Goal: Transaction & Acquisition: Purchase product/service

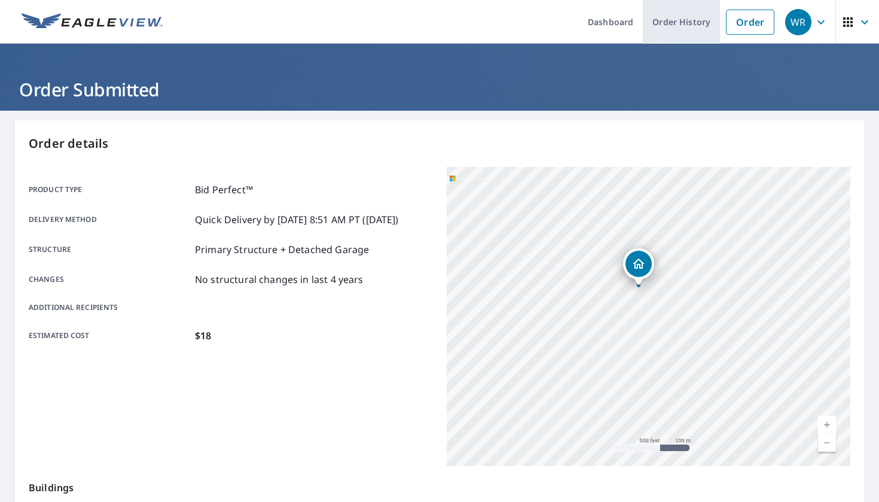
click at [693, 10] on link "Order History" at bounding box center [681, 22] width 77 height 44
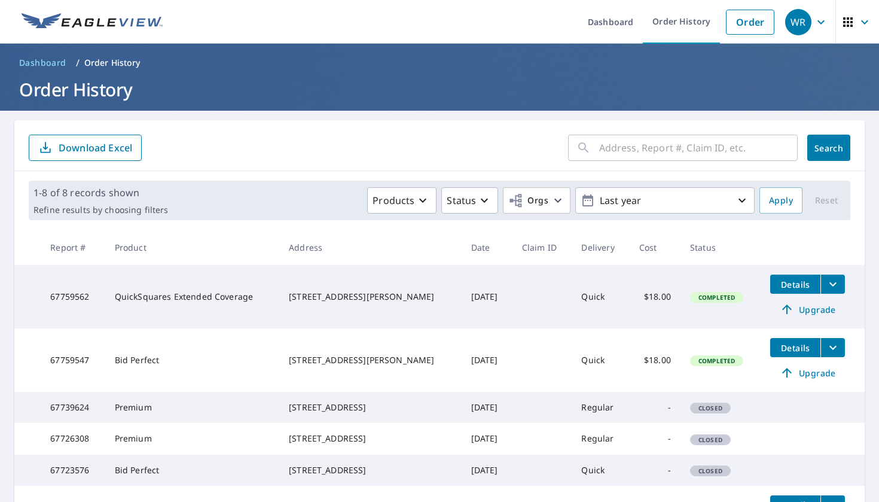
click at [350, 360] on div "[STREET_ADDRESS][PERSON_NAME]" at bounding box center [370, 360] width 163 height 12
click at [831, 355] on button "filesDropdownBtn-67759547" at bounding box center [833, 347] width 25 height 19
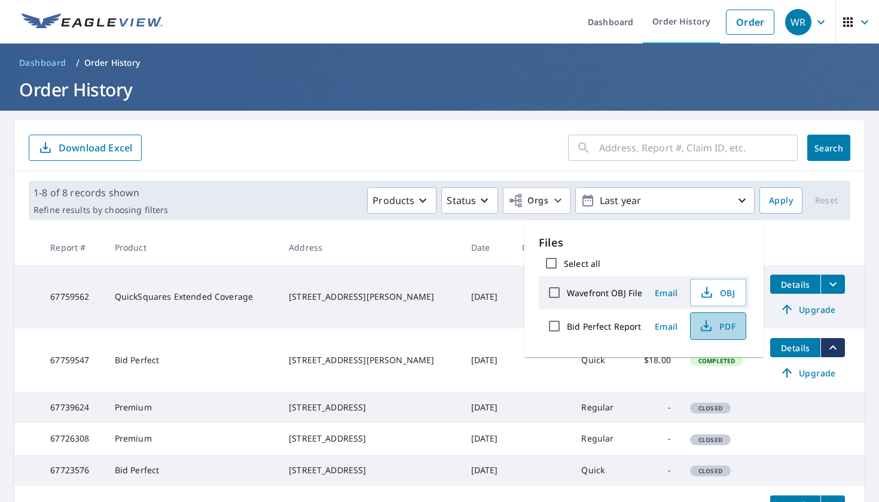
click at [707, 323] on icon "button" at bounding box center [706, 326] width 14 height 14
click at [462, 278] on td "[DATE]" at bounding box center [487, 296] width 51 height 63
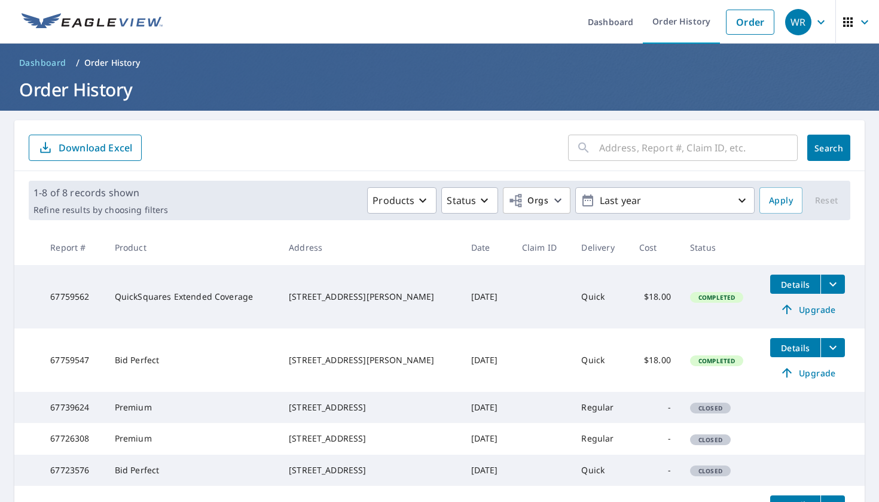
click at [830, 296] on td "Details Upgrade" at bounding box center [813, 296] width 104 height 63
click at [830, 294] on td "Details Upgrade" at bounding box center [813, 296] width 104 height 63
click at [830, 291] on icon "filesDropdownBtn-67759562" at bounding box center [833, 284] width 14 height 14
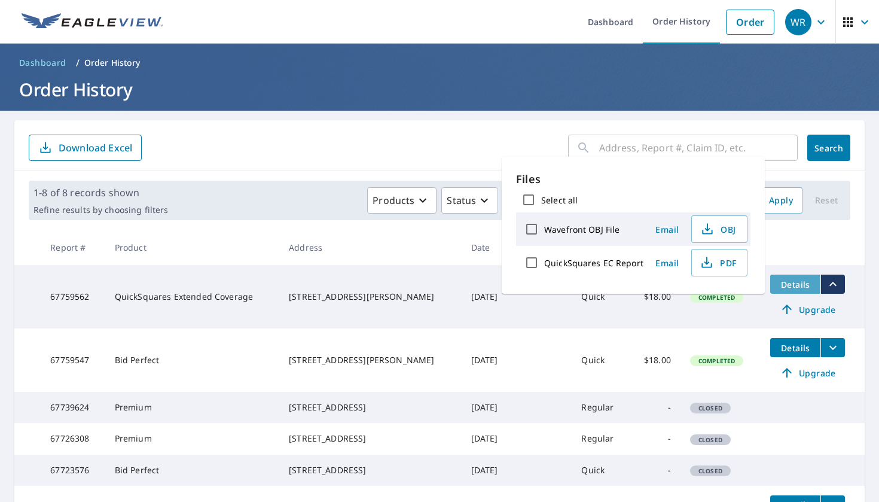
click at [796, 280] on span "Details" at bounding box center [796, 284] width 36 height 11
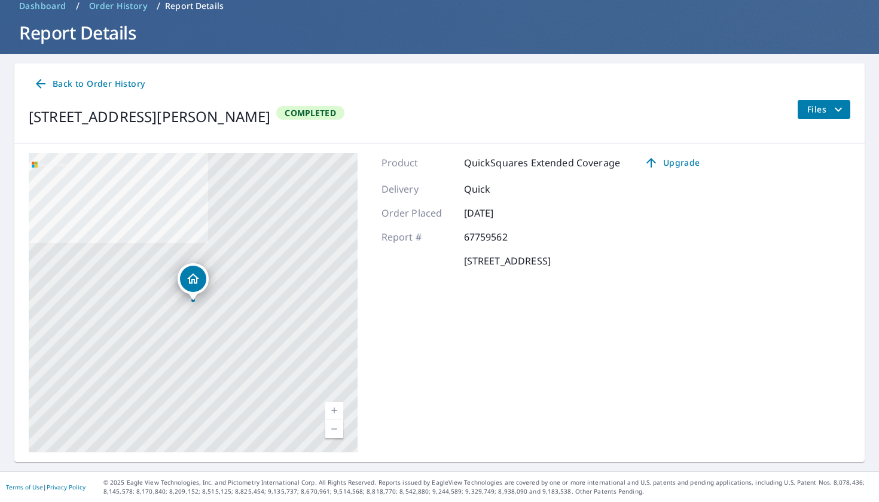
scroll to position [56, 0]
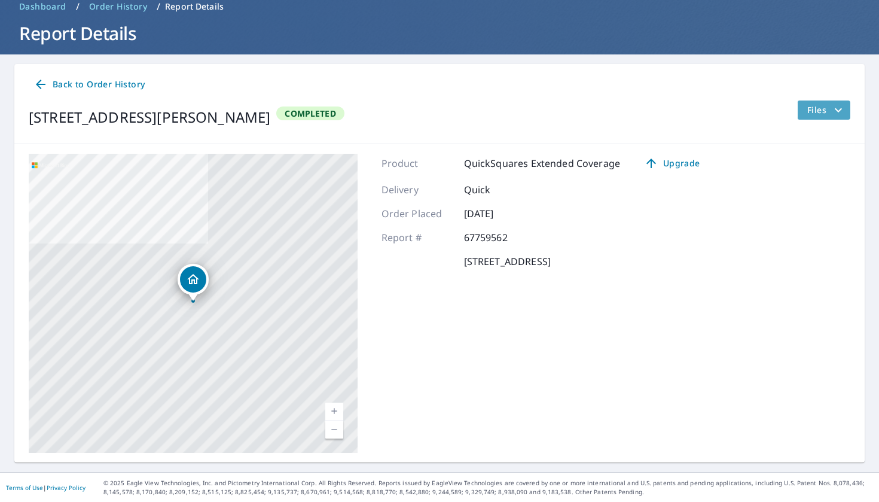
click at [823, 116] on span "Files" at bounding box center [827, 110] width 38 height 14
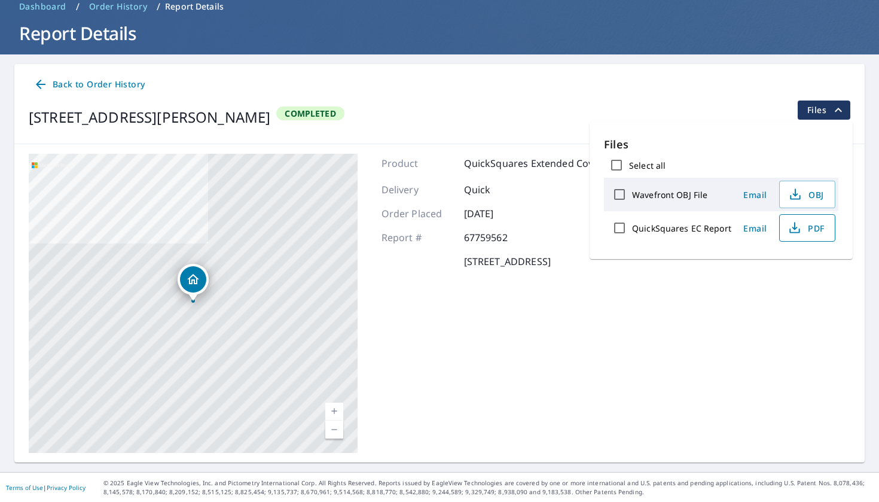
click at [788, 235] on button "PDF" at bounding box center [808, 228] width 56 height 28
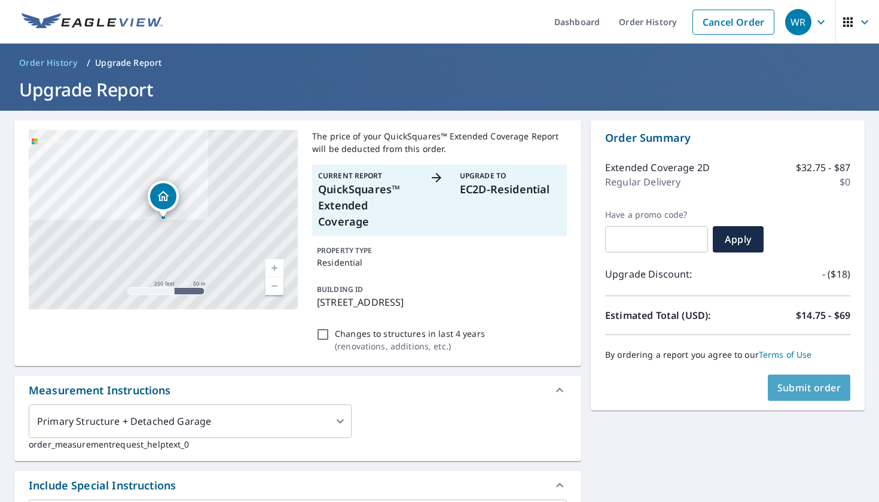
click at [809, 388] on span "Submit order" at bounding box center [810, 387] width 64 height 13
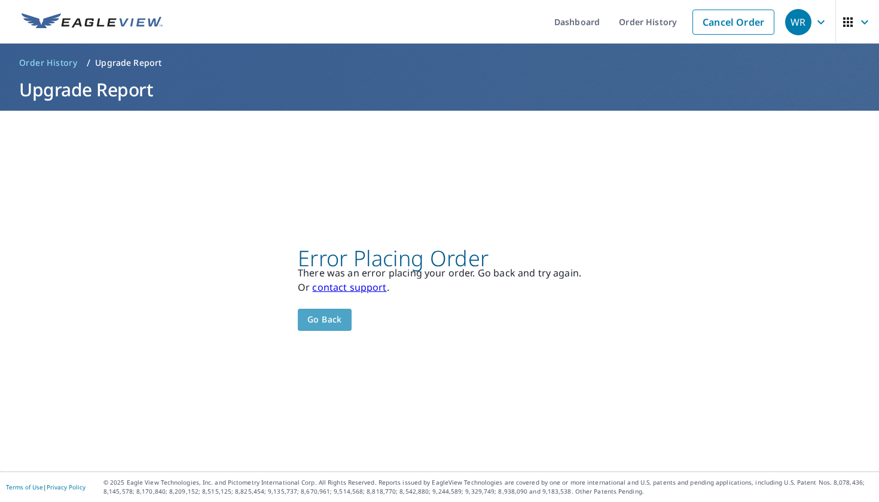
click at [336, 325] on span "Go back" at bounding box center [325, 319] width 35 height 15
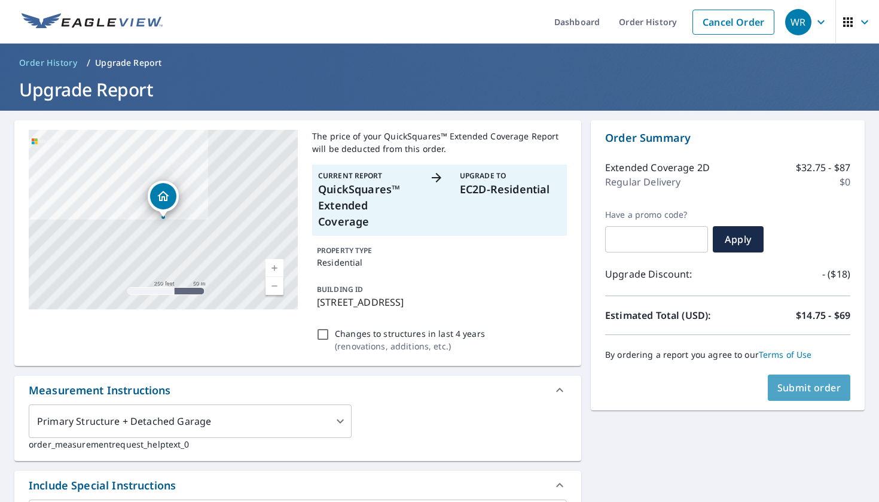
click at [829, 395] on button "Submit order" at bounding box center [809, 388] width 83 height 26
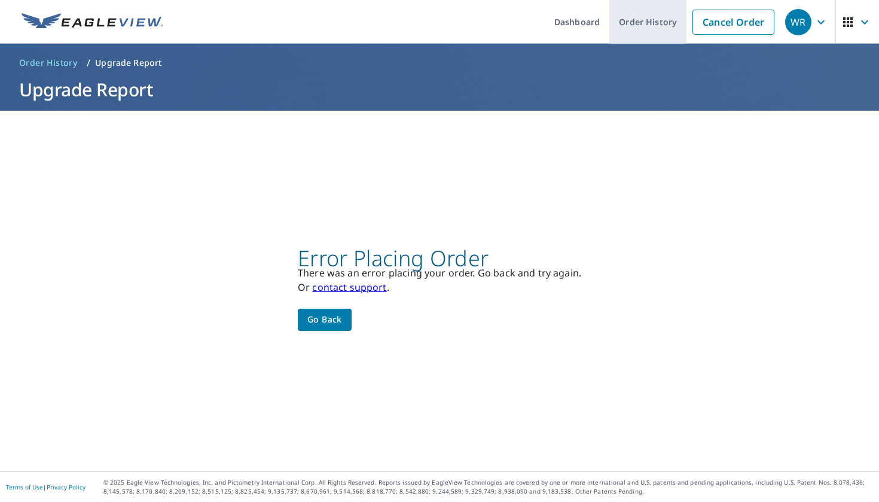
click at [652, 22] on link "Order History" at bounding box center [648, 22] width 77 height 44
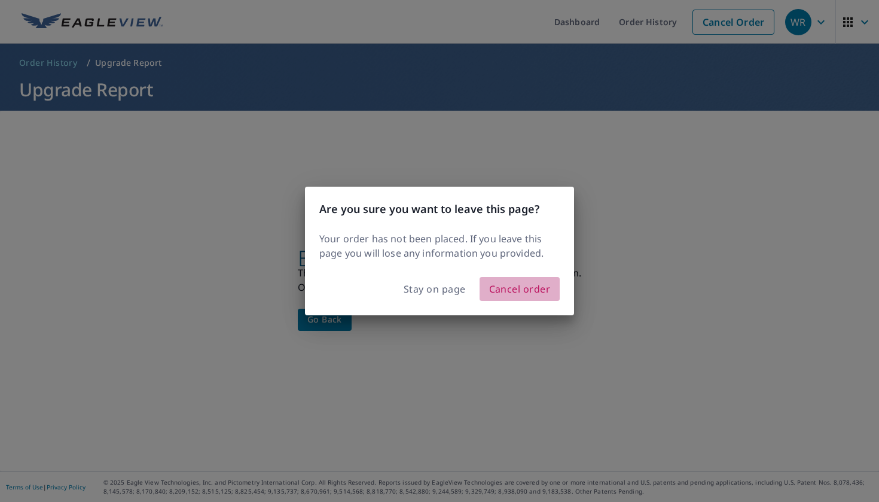
click at [510, 285] on span "Cancel order" at bounding box center [520, 289] width 62 height 17
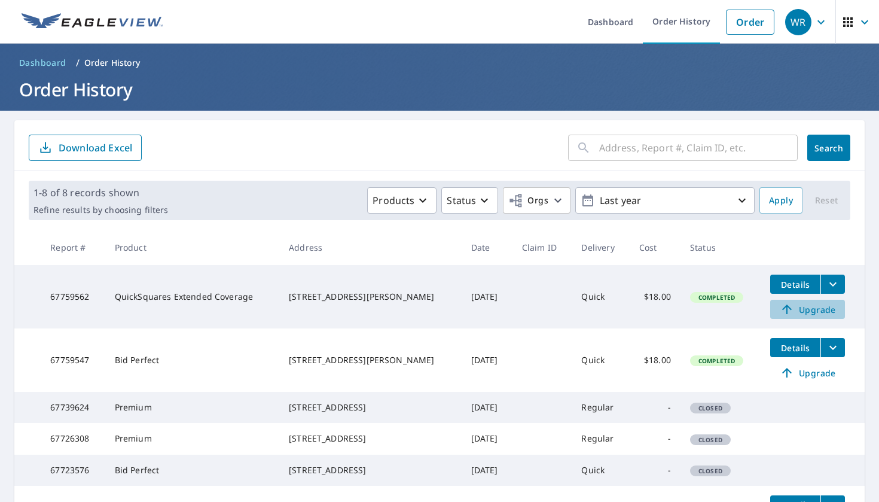
click at [805, 313] on span "Upgrade" at bounding box center [808, 309] width 60 height 14
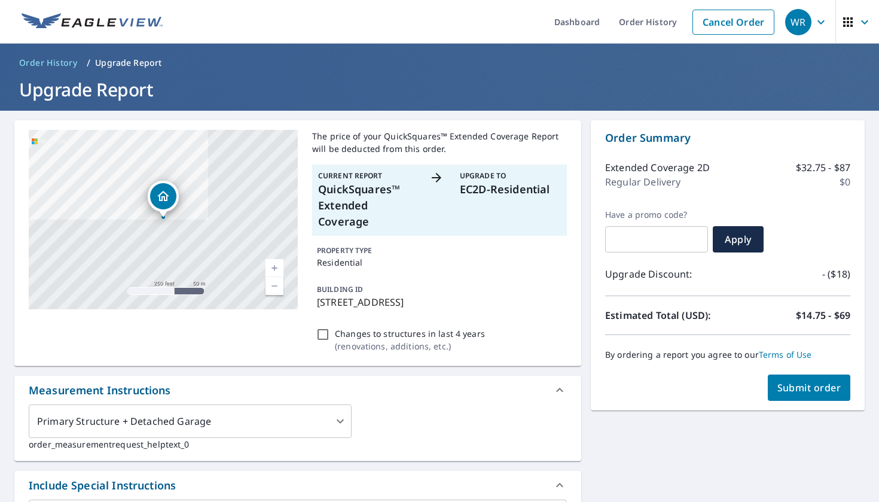
click at [813, 393] on span "Submit order" at bounding box center [810, 387] width 64 height 13
